Goal: Information Seeking & Learning: Learn about a topic

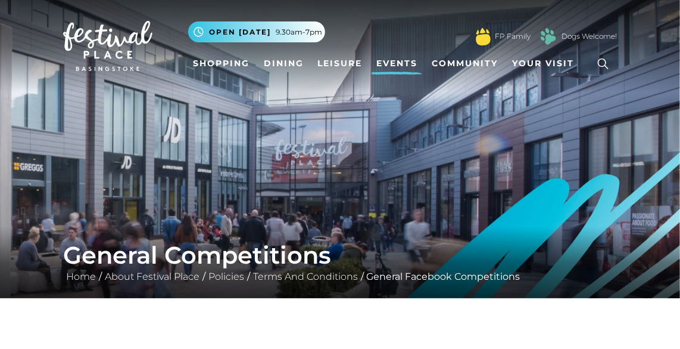
click at [394, 60] on link "Events" at bounding box center [397, 63] width 51 height 22
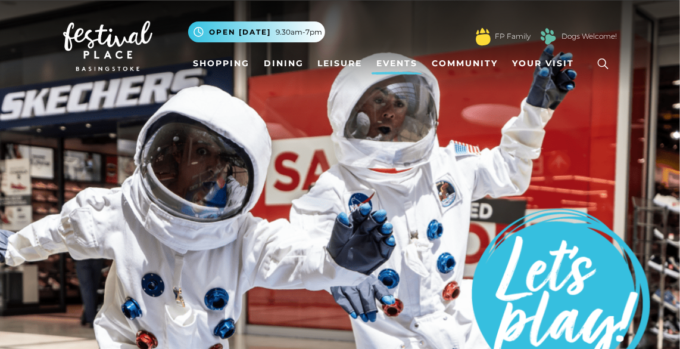
click at [98, 46] on img at bounding box center [107, 46] width 89 height 50
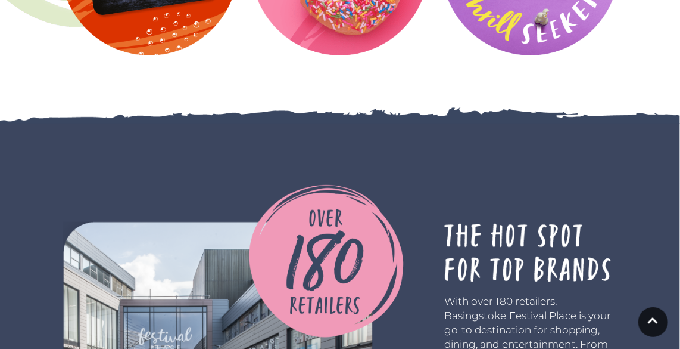
scroll to position [2011, 0]
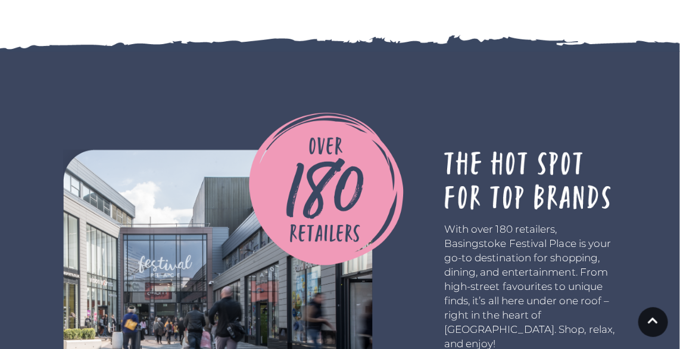
click at [283, 211] on img at bounding box center [326, 189] width 155 height 153
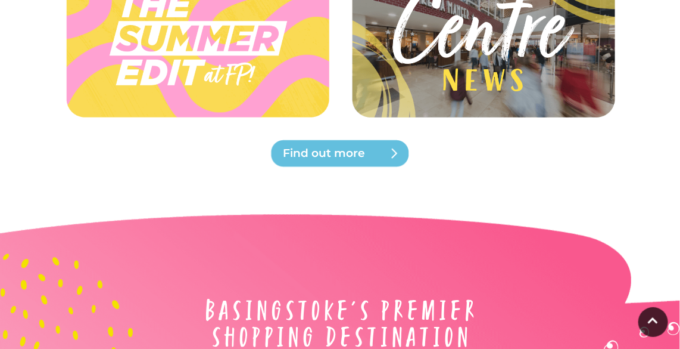
scroll to position [2787, 0]
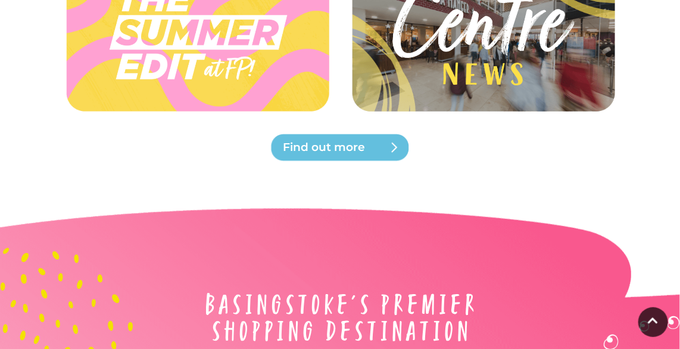
click at [332, 140] on span "Find out more" at bounding box center [354, 147] width 143 height 17
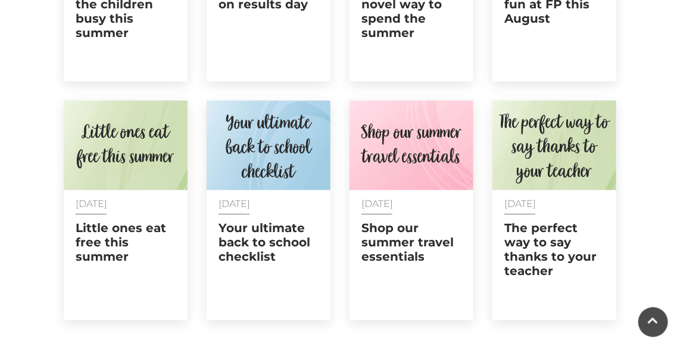
scroll to position [676, 0]
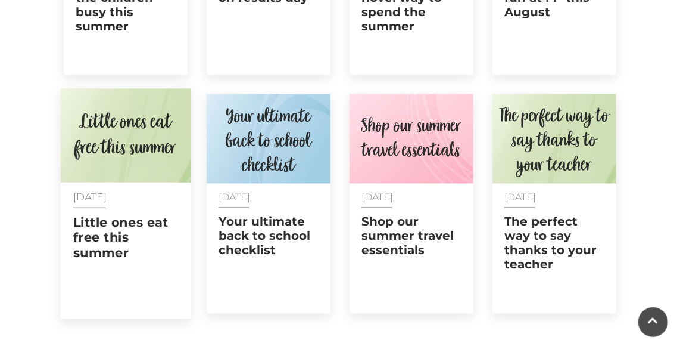
click at [104, 241] on h2 "Little ones eat free this summer" at bounding box center [125, 237] width 105 height 45
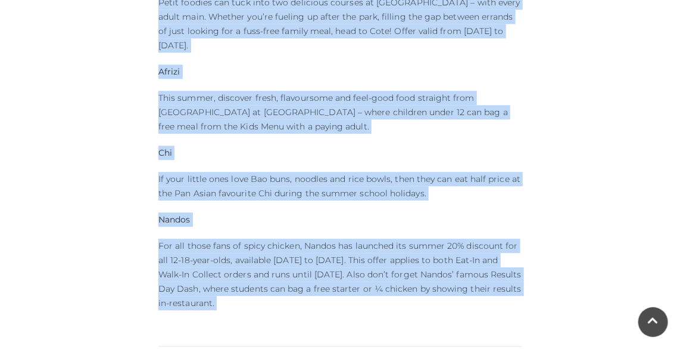
scroll to position [982, 0]
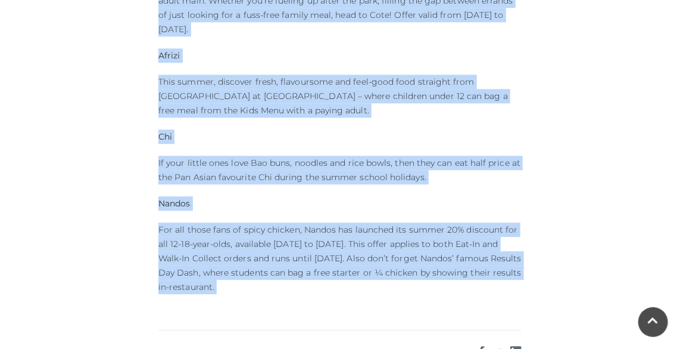
drag, startPoint x: 159, startPoint y: 117, endPoint x: 327, endPoint y: 285, distance: 237.6
copy div "Lore ips dolo sitamet consecte adi elit sedd eiusmo! Tempo incidid utlabo etdo …"
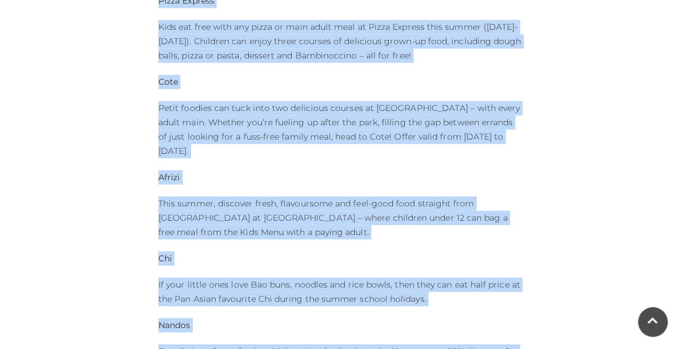
scroll to position [860, 0]
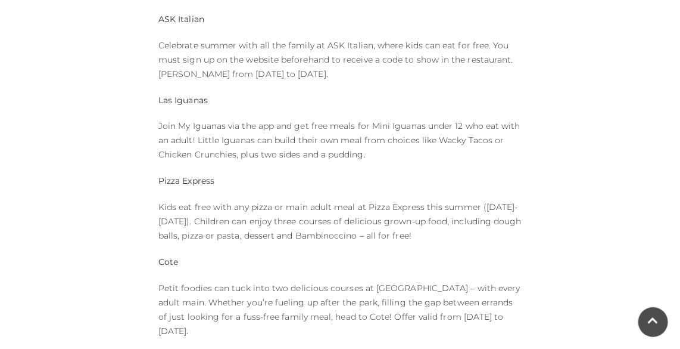
scroll to position [680, 0]
